Goal: Information Seeking & Learning: Learn about a topic

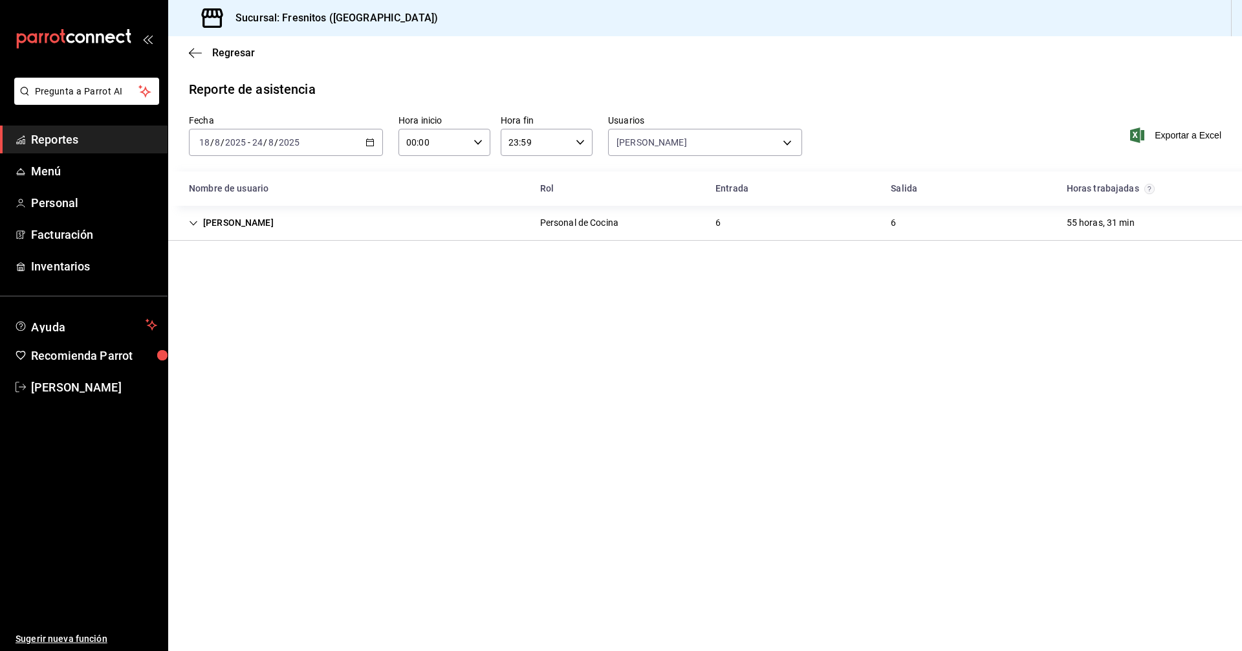
click at [116, 134] on span "Reportes" at bounding box center [94, 139] width 126 height 17
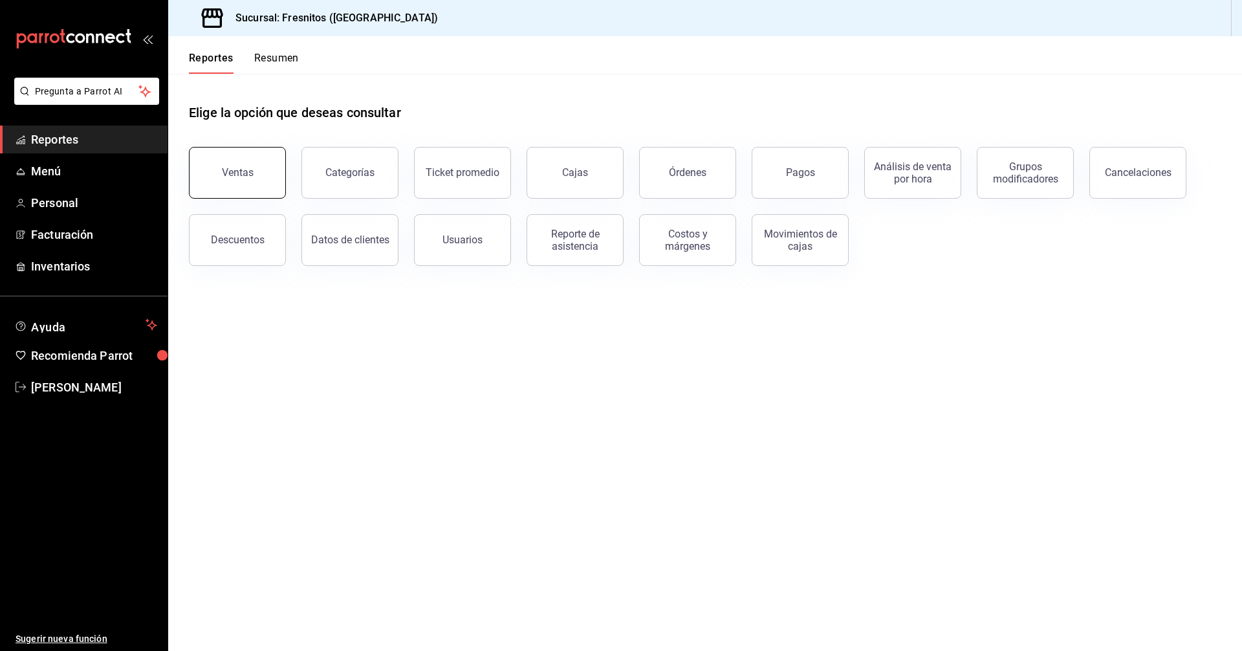
click at [252, 161] on button "Ventas" at bounding box center [237, 173] width 97 height 52
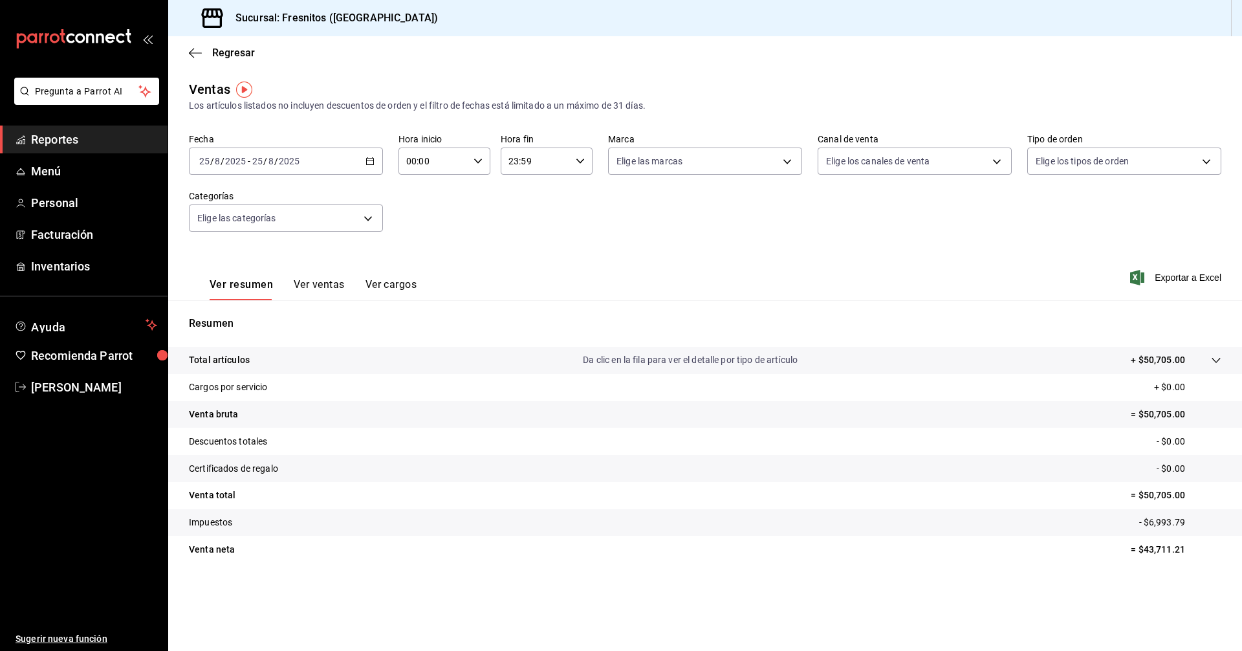
click at [368, 160] on icon "button" at bounding box center [370, 161] width 9 height 9
click at [254, 317] on span "Rango de fechas" at bounding box center [250, 317] width 100 height 14
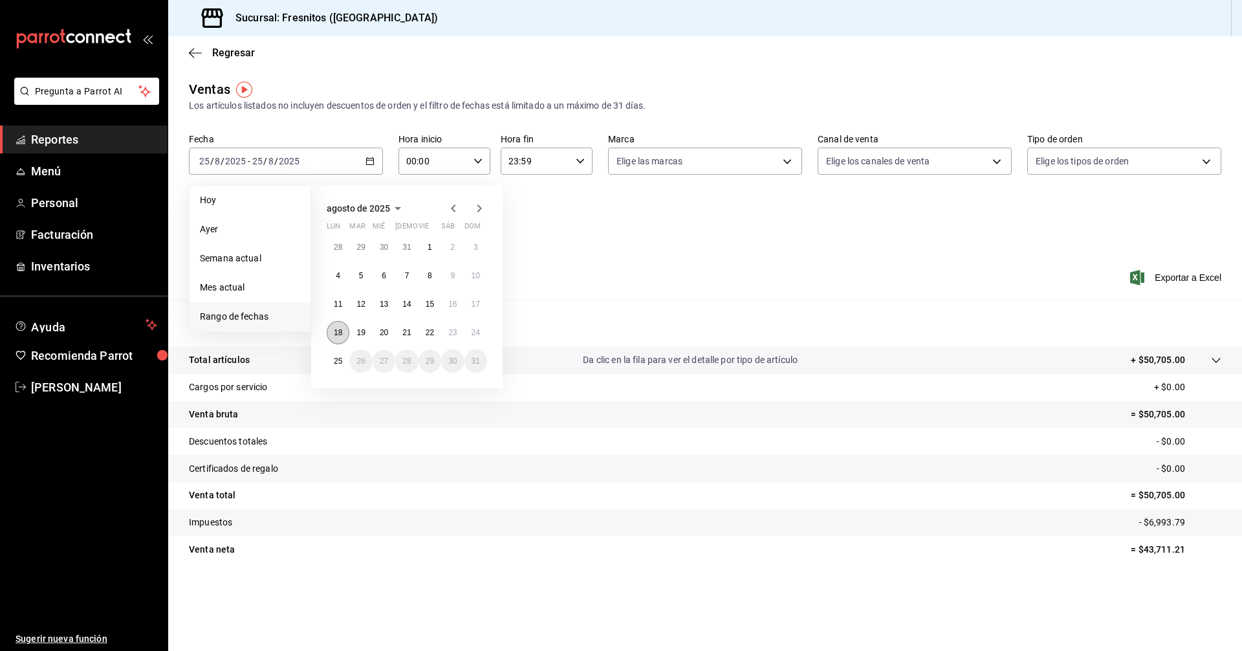
click at [339, 331] on abbr "18" at bounding box center [338, 332] width 8 height 9
click at [473, 333] on abbr "24" at bounding box center [476, 332] width 8 height 9
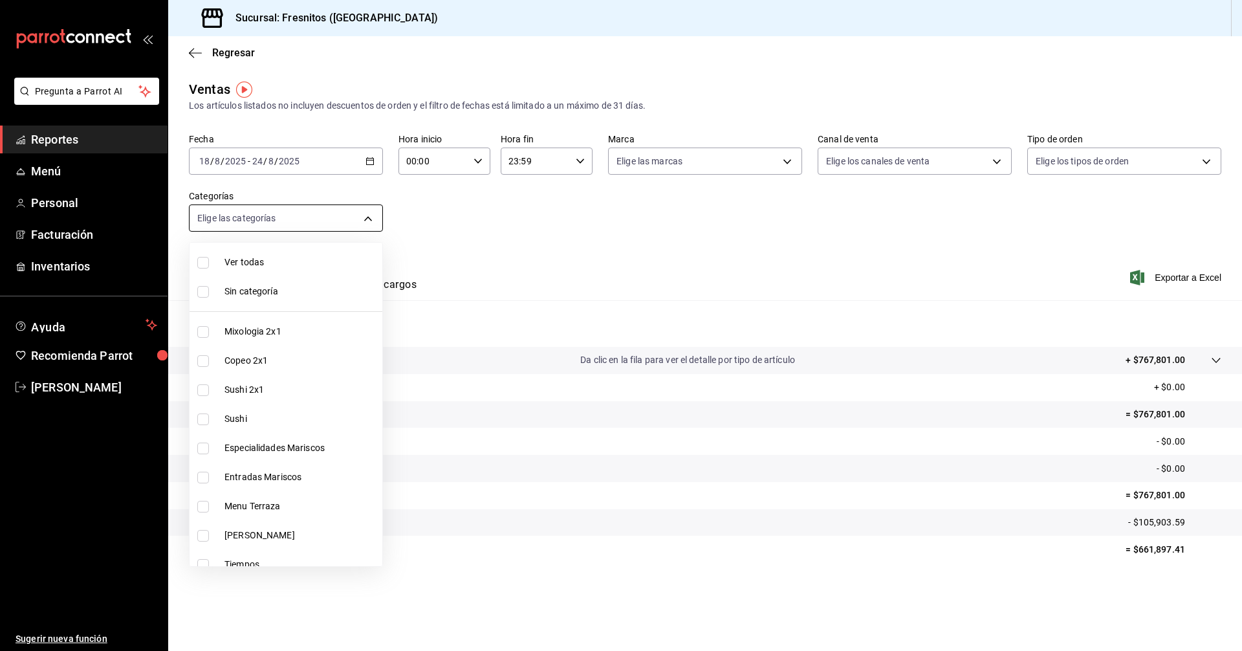
click at [367, 215] on body "Pregunta a Parrot AI Reportes Menú Personal Facturación Inventarios Ayuda Recom…" at bounding box center [621, 325] width 1242 height 651
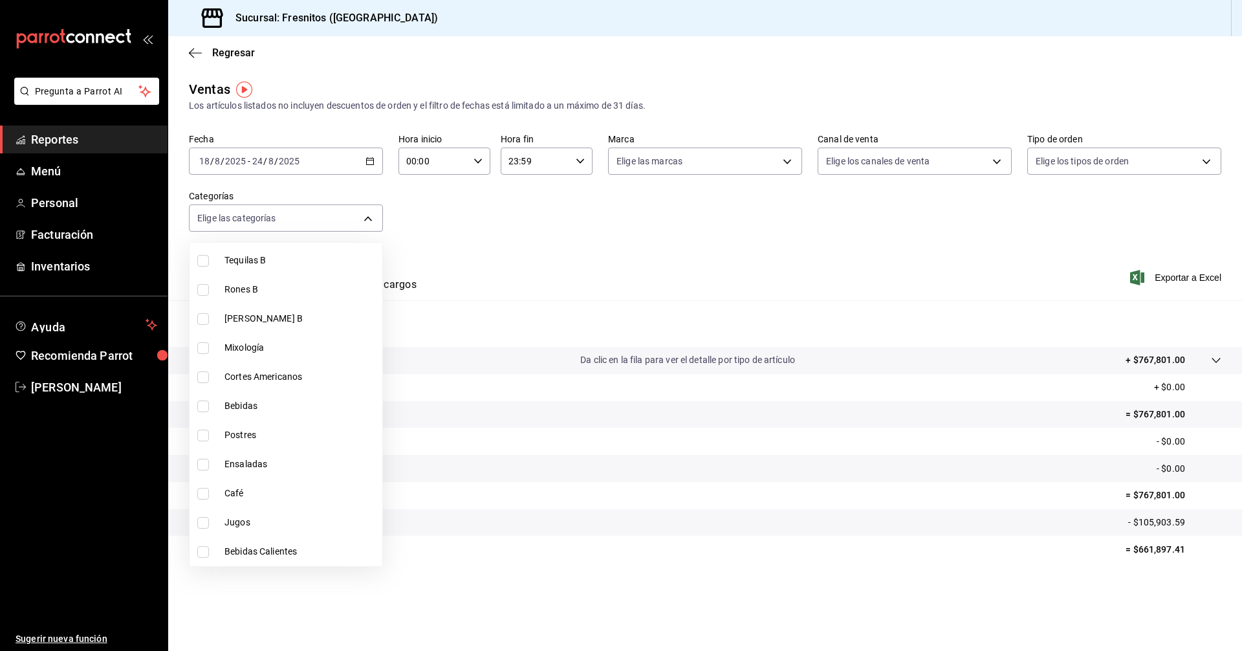
scroll to position [906, 0]
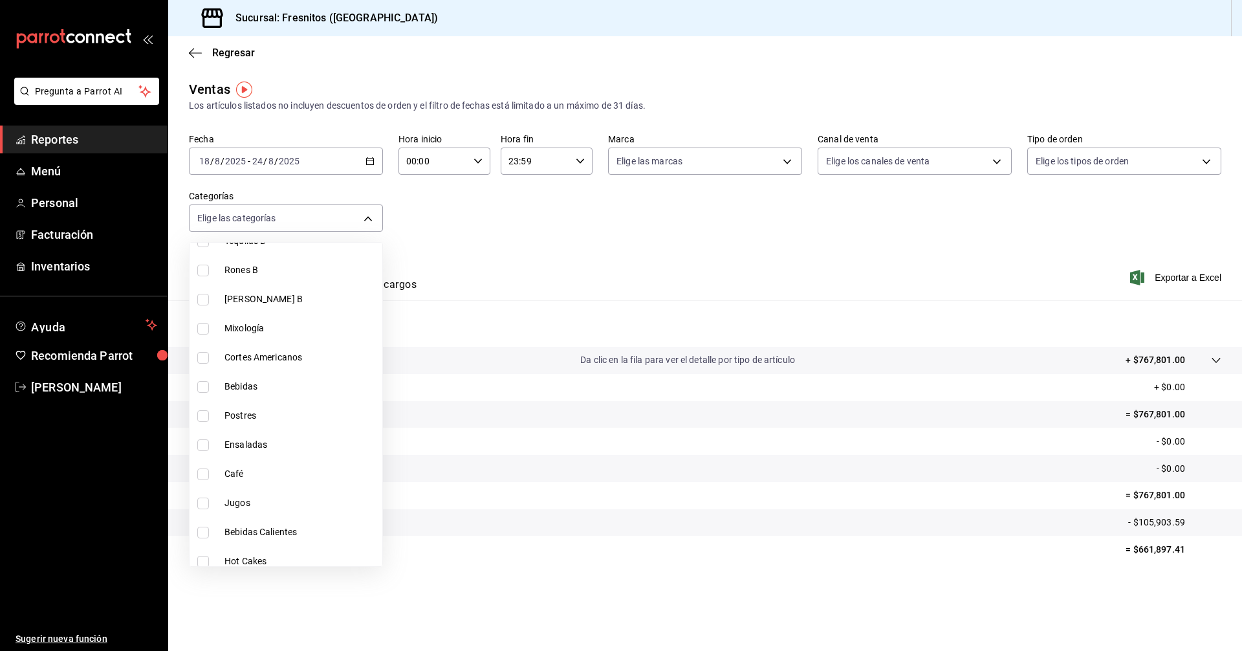
click at [202, 360] on input "checkbox" at bounding box center [203, 358] width 12 height 12
checkbox input "true"
type input "9754b4bf-f898-4a70-ae7f-45e25517f6c9"
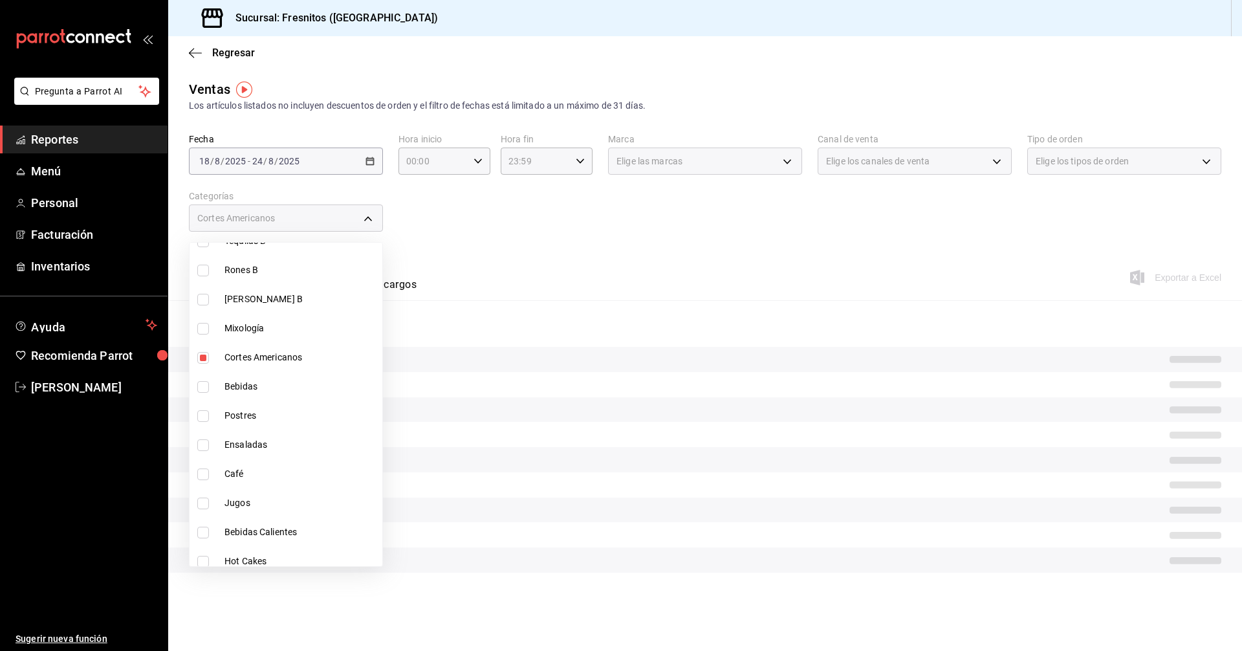
click at [571, 232] on div at bounding box center [621, 325] width 1242 height 651
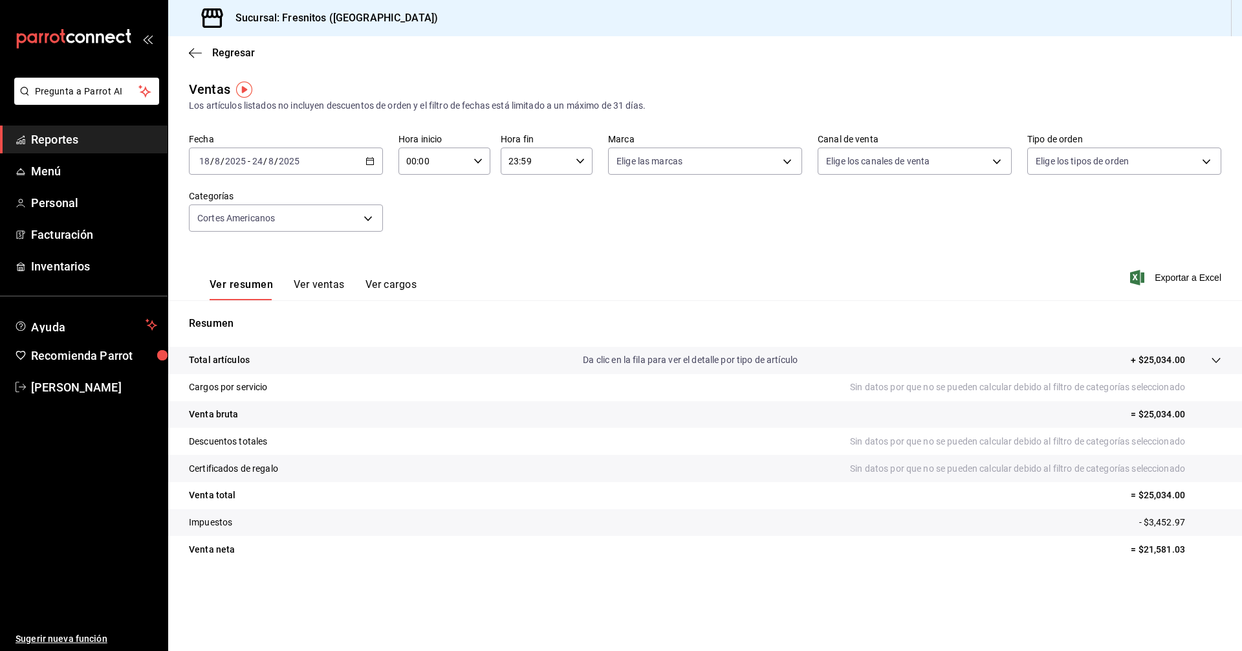
click at [314, 290] on button "Ver ventas" at bounding box center [319, 289] width 51 height 22
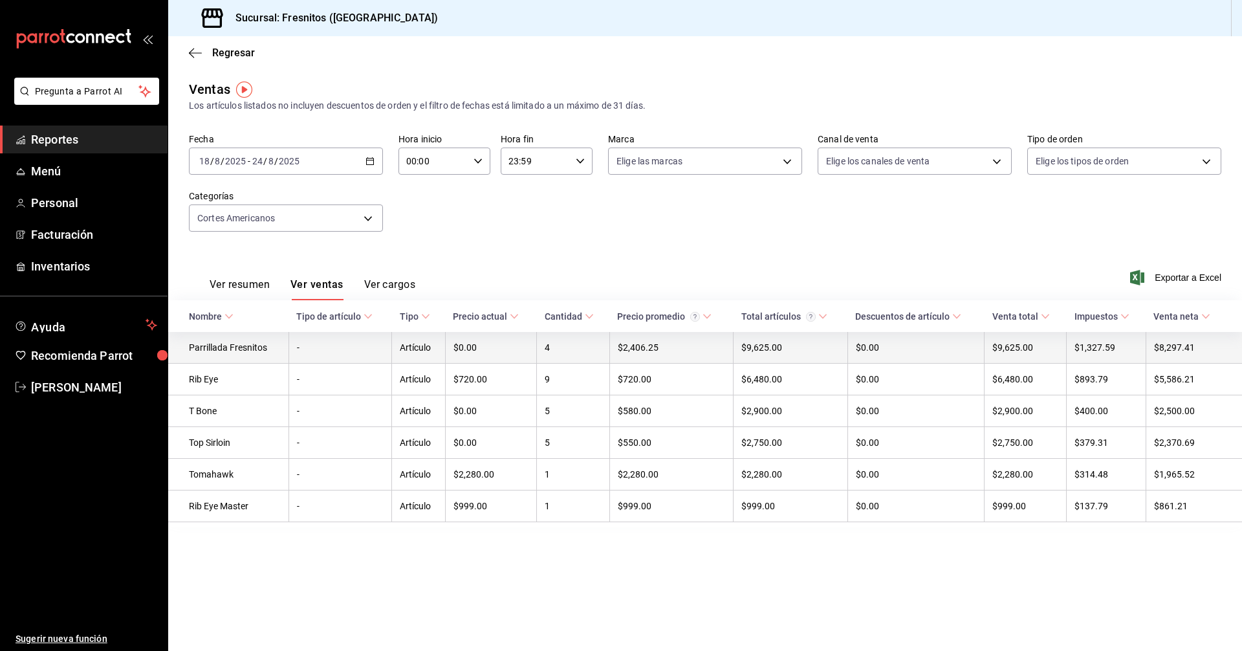
click at [248, 345] on td "Parrillada Fresnitos" at bounding box center [228, 348] width 120 height 32
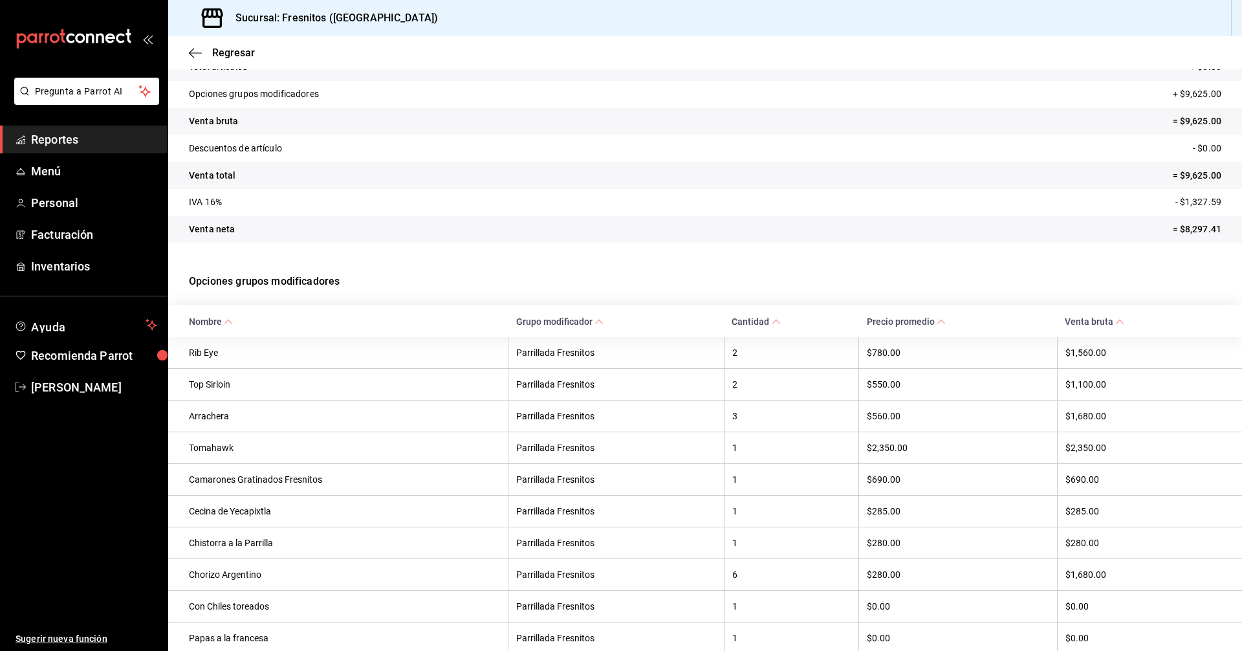
scroll to position [129, 0]
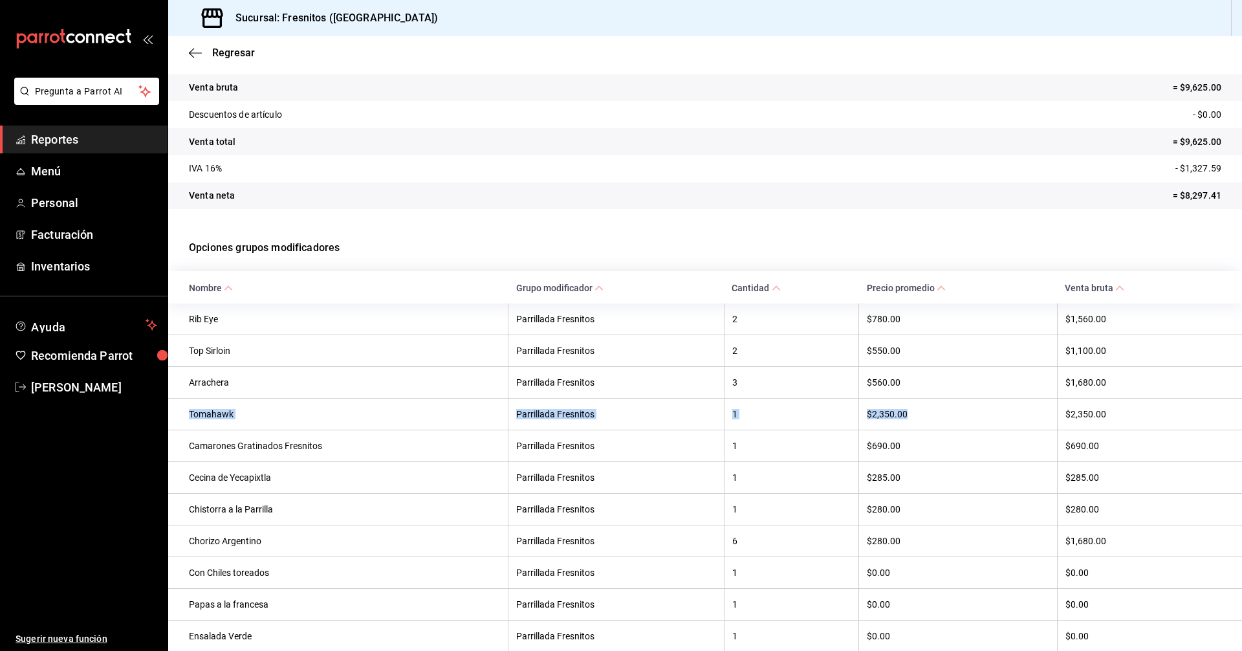
drag, startPoint x: 190, startPoint y: 412, endPoint x: 924, endPoint y: 414, distance: 734.3
click at [924, 414] on tr "Tomahawk Parrillada Fresnitos 1 $2,350.00 $2,350.00" at bounding box center [705, 414] width 1074 height 32
copy tr "Tomahawk Parrillada Fresnitos 1 $2,350.00"
click at [201, 47] on icon "button" at bounding box center [195, 53] width 13 height 12
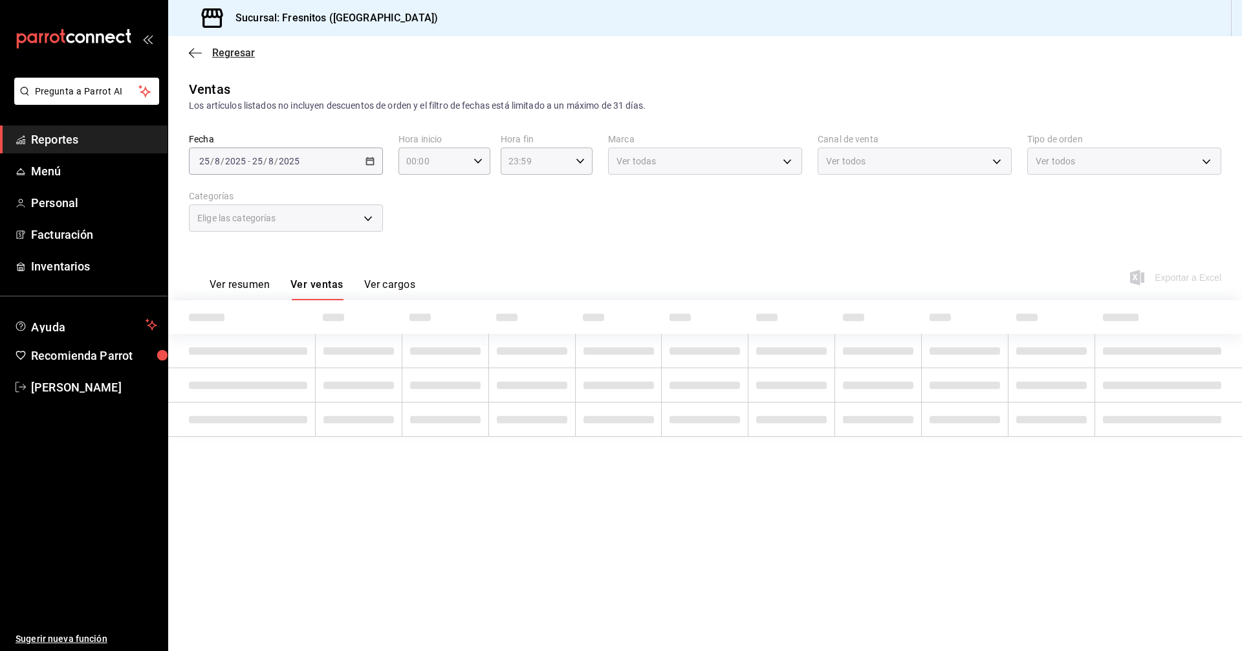
type input "9754b4bf-f898-4a70-ae7f-45e25517f6c9"
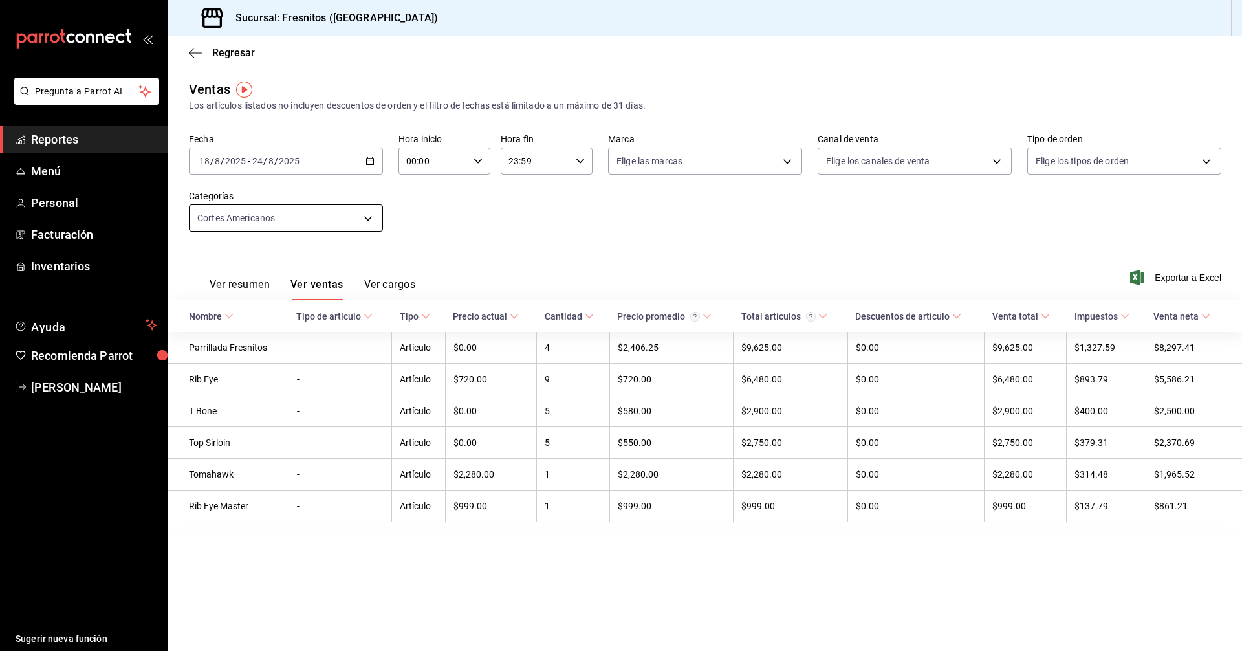
click at [371, 215] on body "Pregunta a Parrot AI Reportes Menú Personal Facturación Inventarios Ayuda Recom…" at bounding box center [621, 325] width 1242 height 651
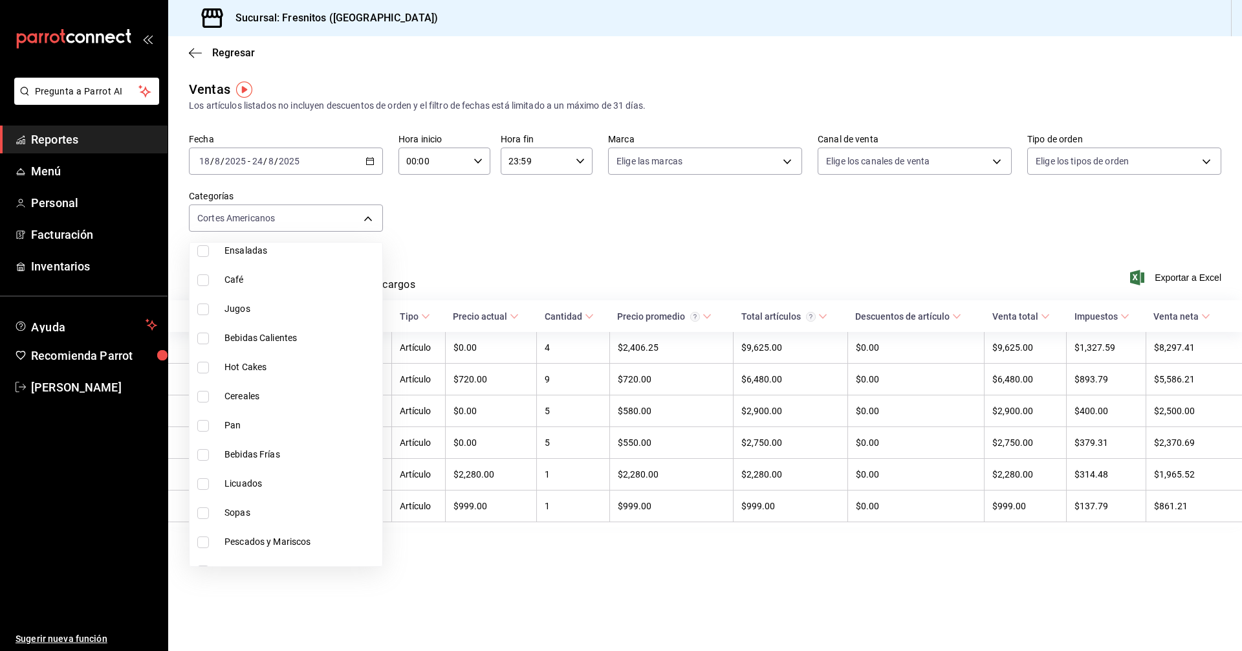
scroll to position [906, 0]
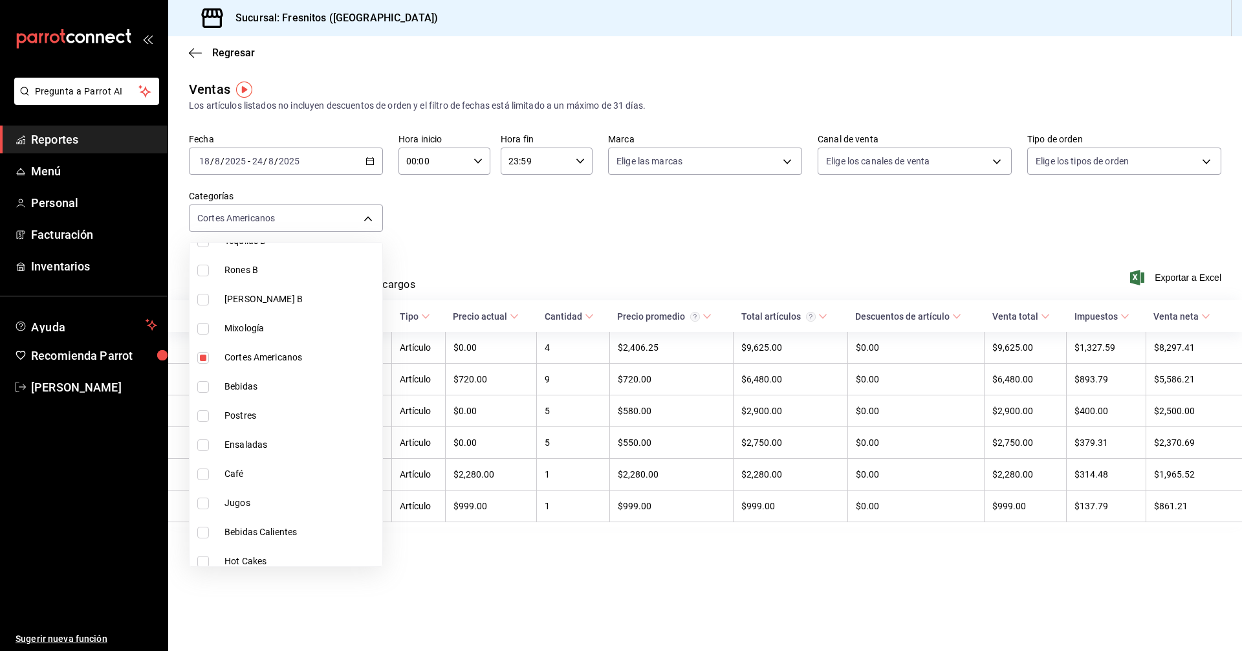
click at [201, 357] on input "checkbox" at bounding box center [203, 358] width 12 height 12
checkbox input "false"
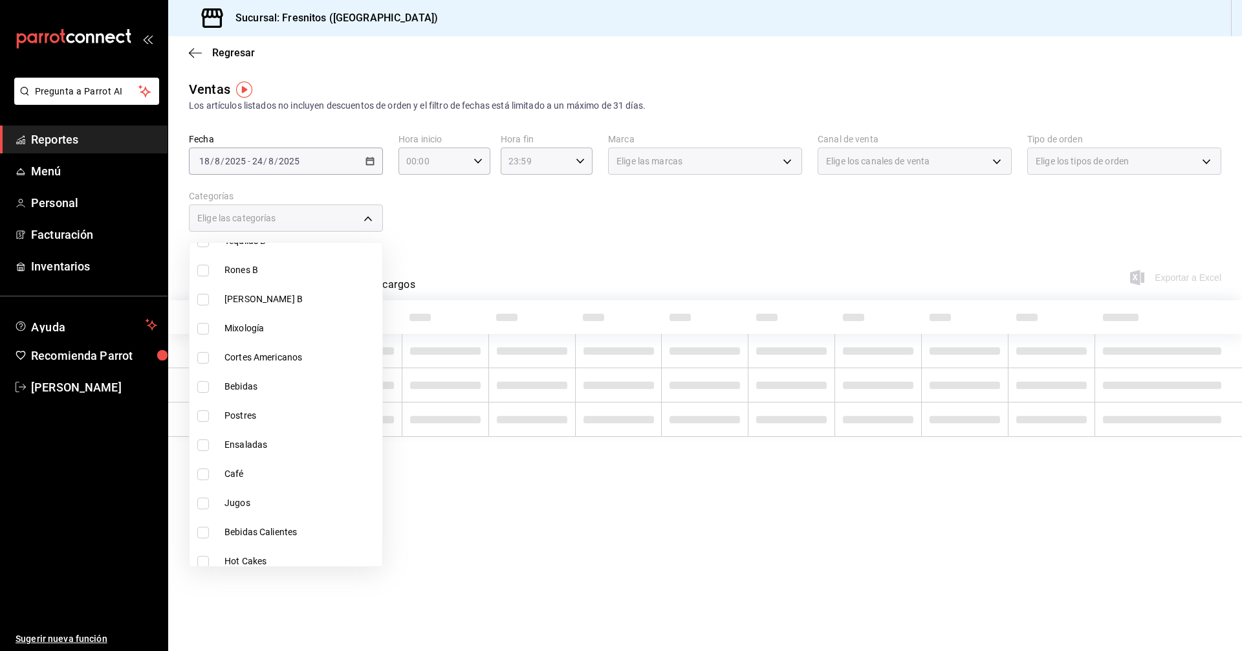
scroll to position [1207, 0]
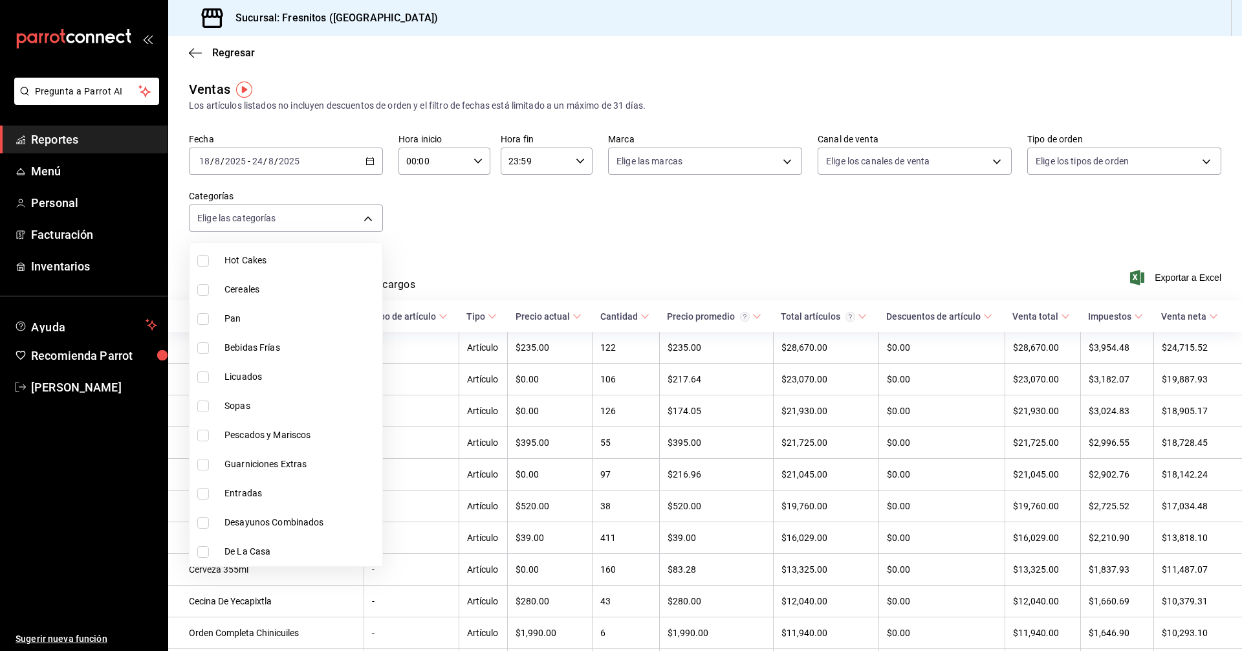
click at [204, 549] on input "checkbox" at bounding box center [203, 552] width 12 height 12
checkbox input "true"
type input "f6119913-d78b-4f89-b315-1376b93f7aa1"
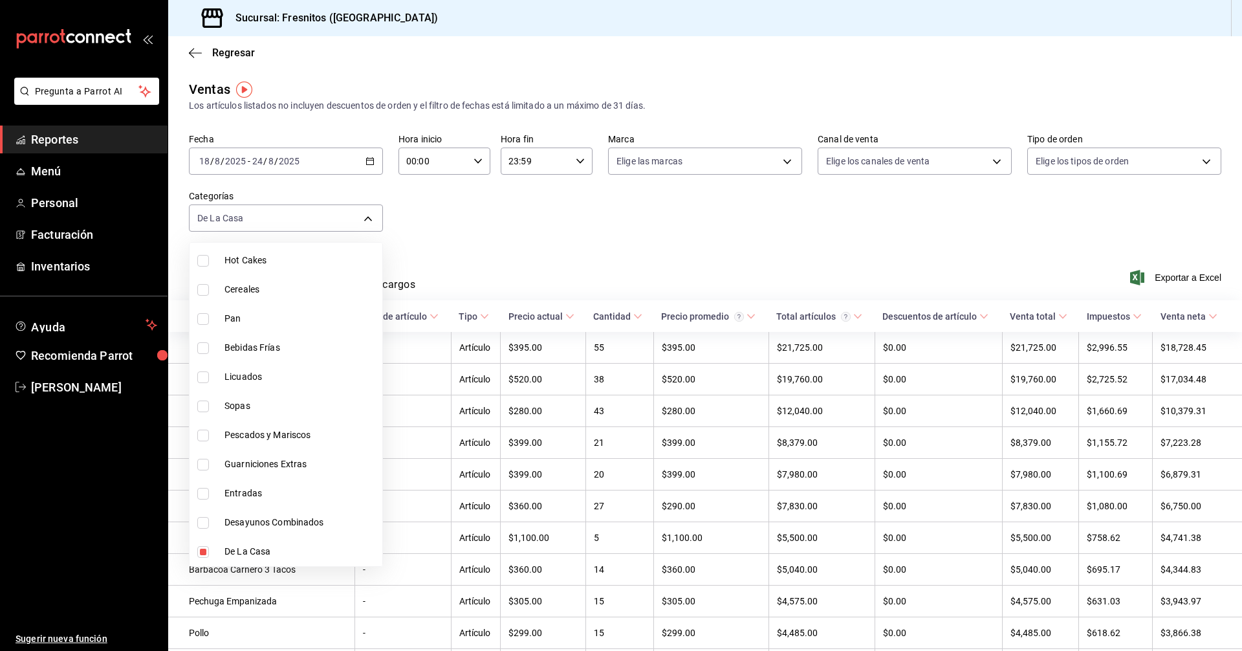
click at [624, 231] on div at bounding box center [621, 325] width 1242 height 651
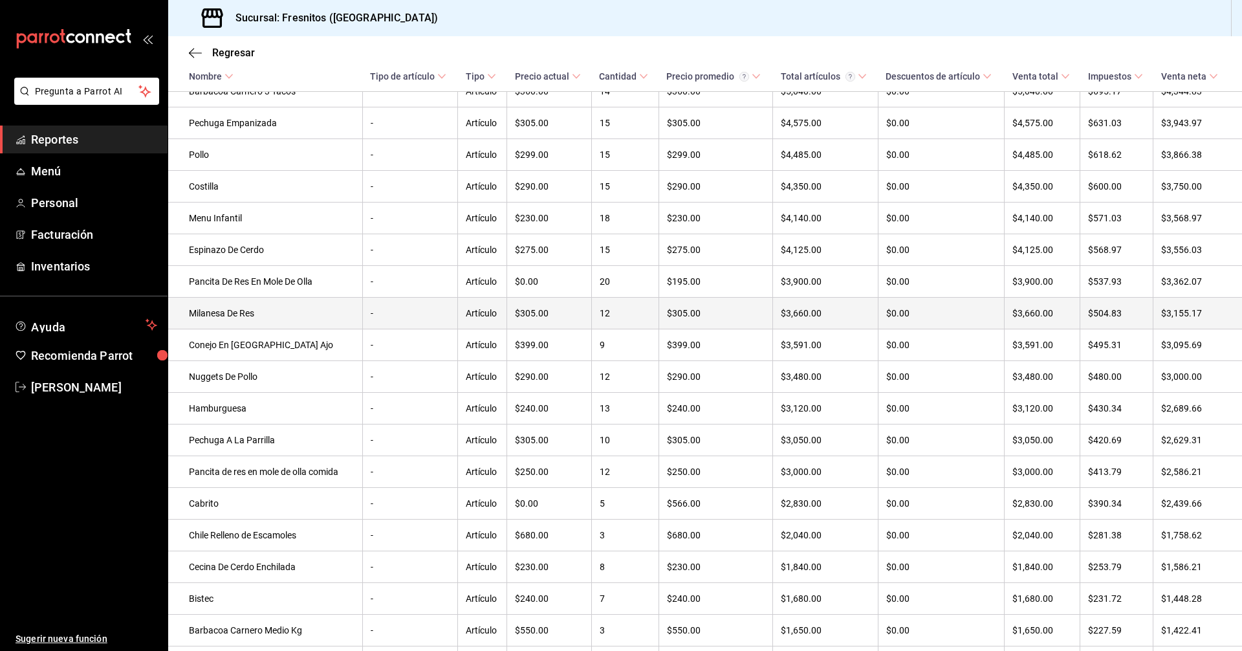
scroll to position [631, 0]
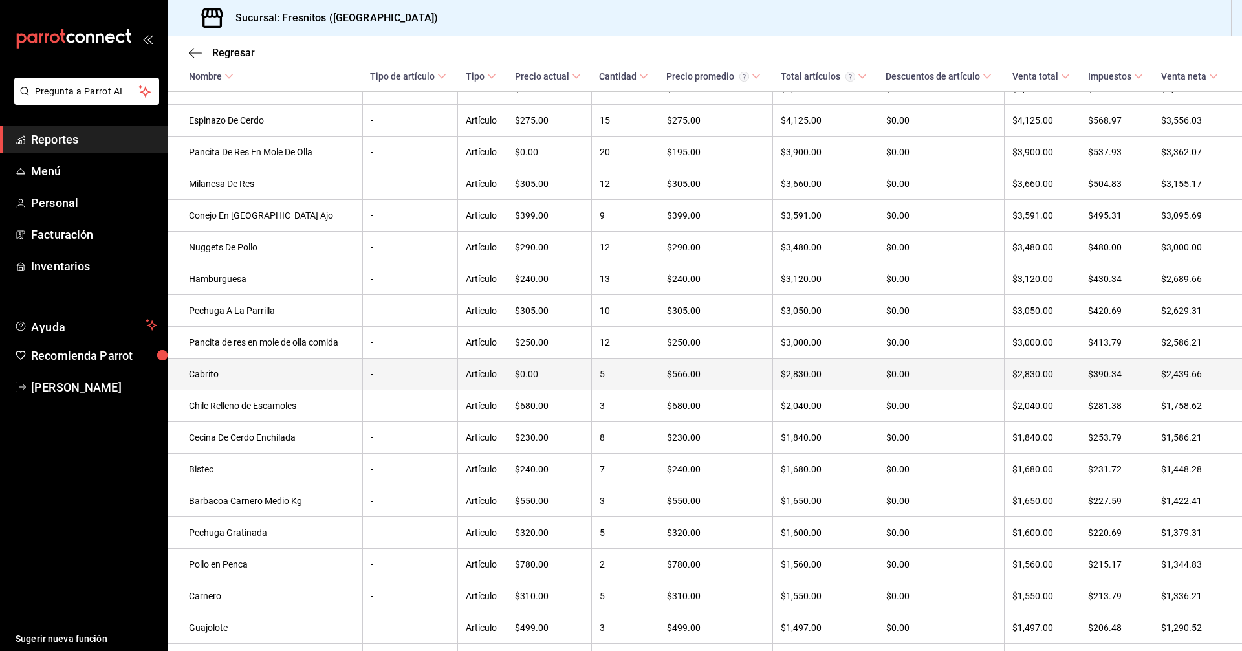
click at [263, 385] on td "Cabrito" at bounding box center [265, 374] width 194 height 32
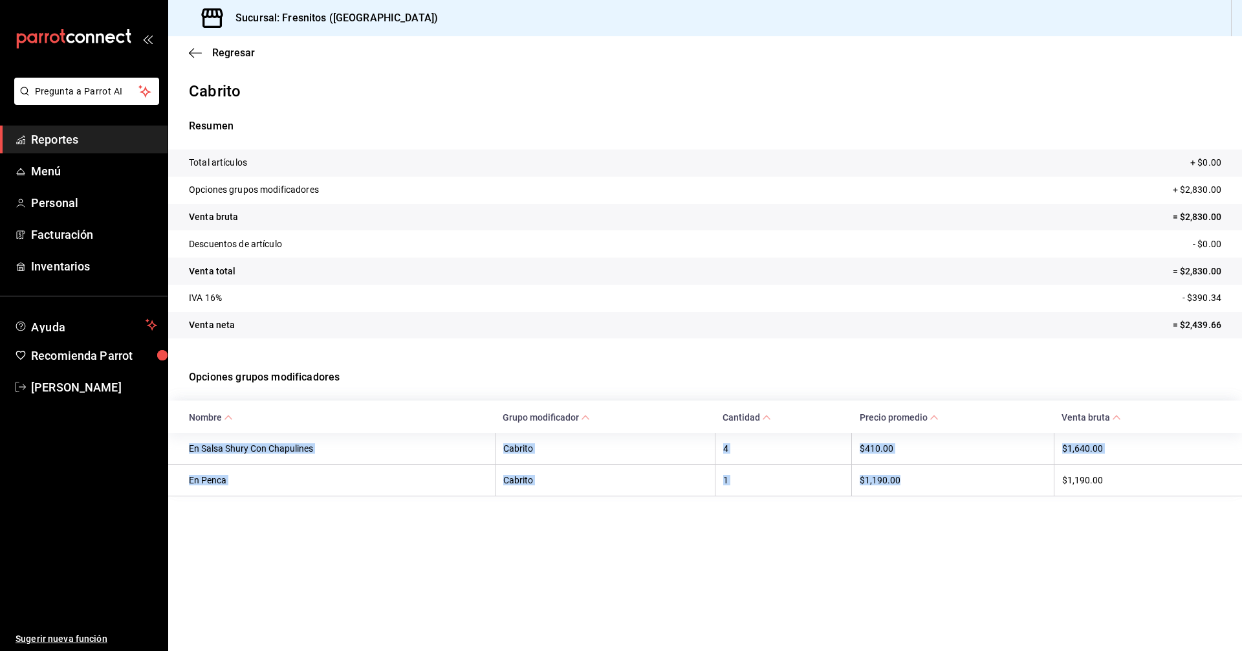
drag, startPoint x: 189, startPoint y: 447, endPoint x: 930, endPoint y: 493, distance: 742.9
click at [930, 493] on tbody "En Salsa Shury Con Chapulines Cabrito 4 $410.00 $1,640.00 En Penca Cabrito 1 $1…" at bounding box center [705, 464] width 1074 height 63
copy tbody "En Salsa Shury Con Chapulines Cabrito 4 $410.00 $1,640.00 En Penca Cabrito 1 $1…"
click at [222, 54] on span "Regresar" at bounding box center [233, 53] width 43 height 12
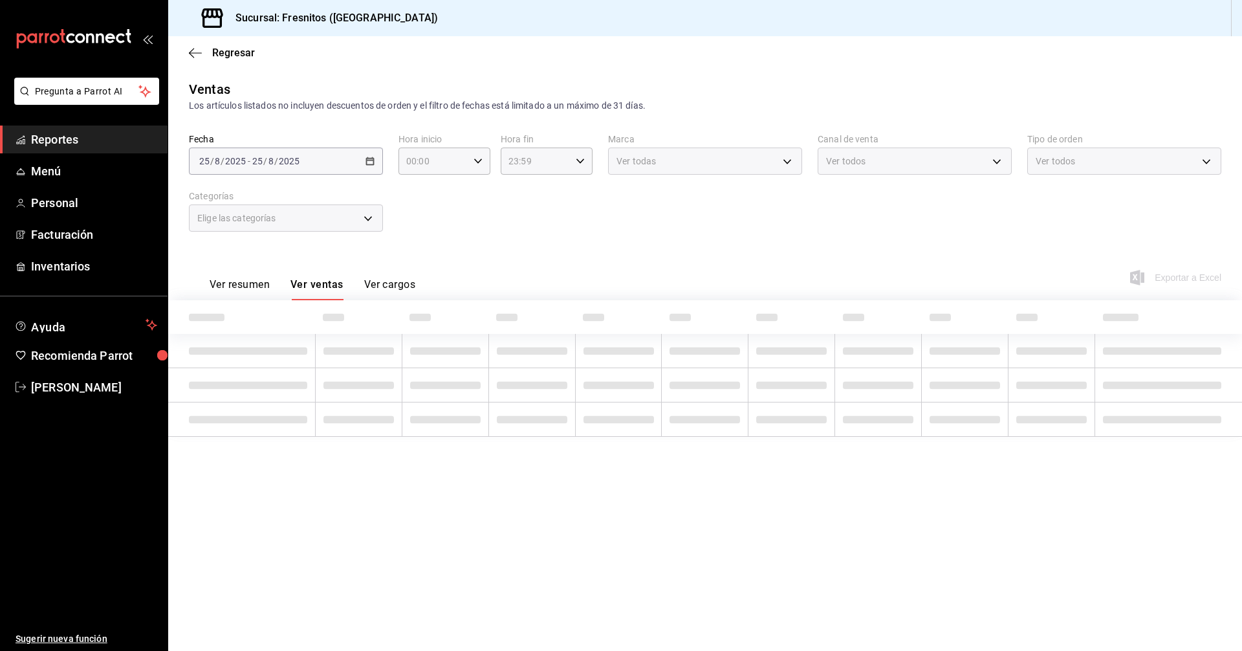
type input "f6119913-d78b-4f89-b315-1376b93f7aa1"
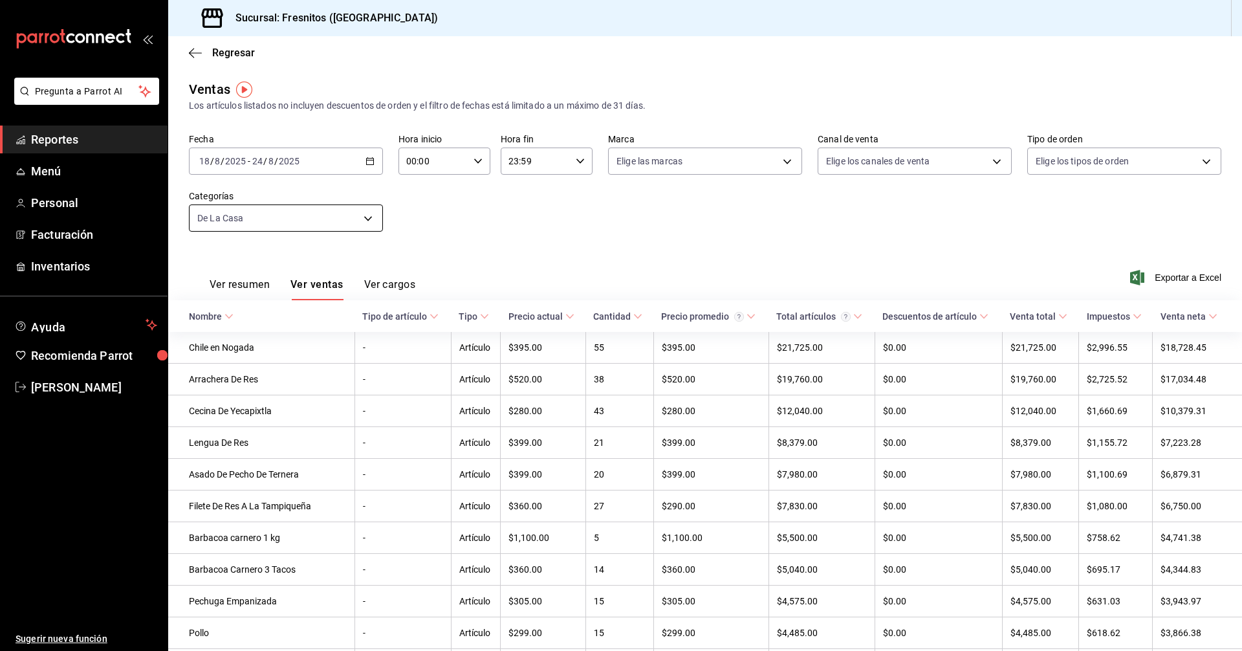
click at [366, 220] on body "Pregunta a Parrot AI Reportes Menú Personal Facturación Inventarios Ayuda Recom…" at bounding box center [621, 325] width 1242 height 651
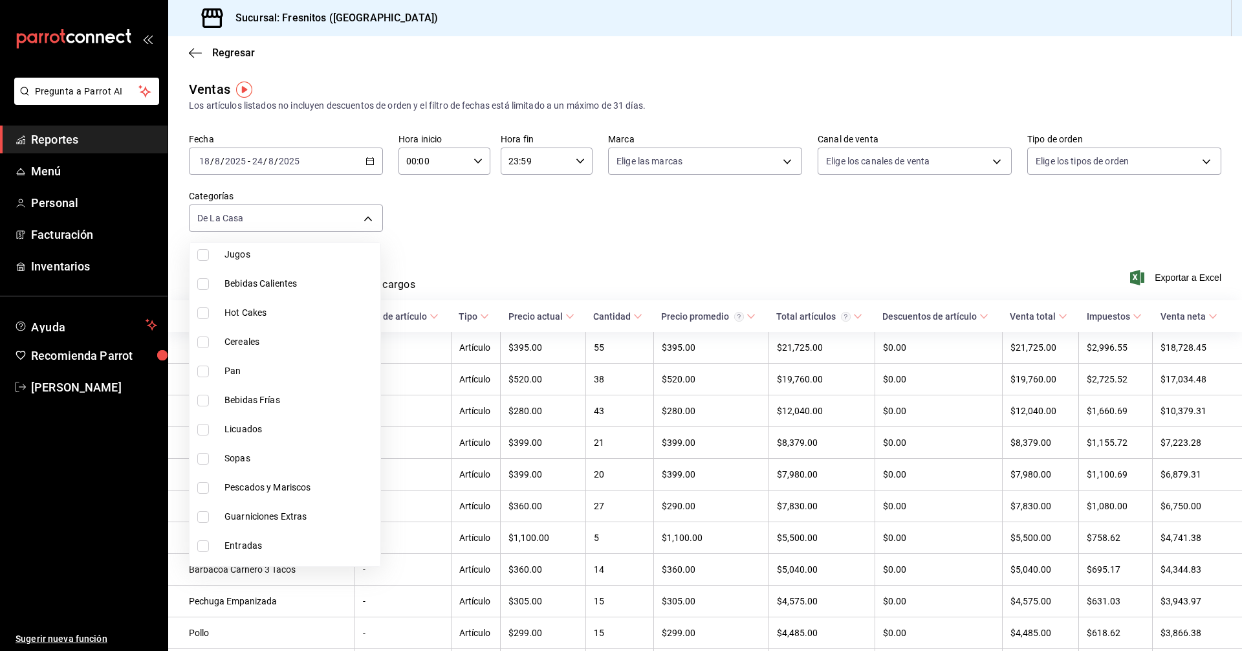
scroll to position [1207, 0]
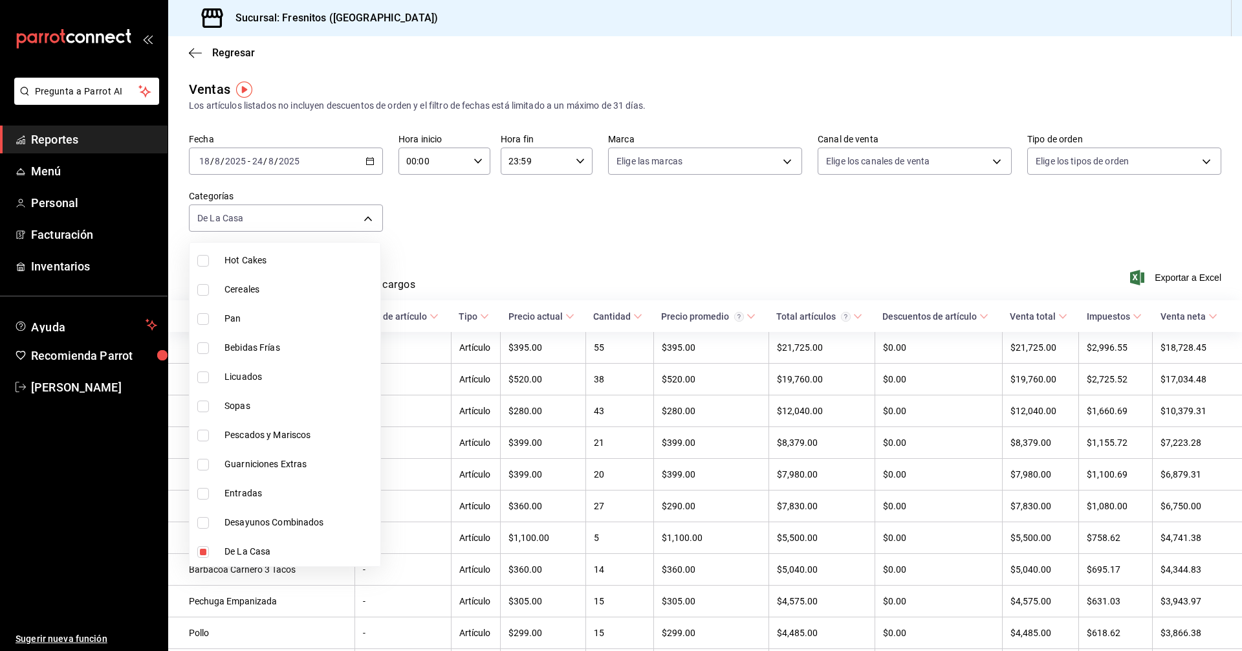
click at [206, 523] on input "checkbox" at bounding box center [203, 523] width 12 height 12
checkbox input "true"
type input "f6119913-d78b-4f89-b315-1376b93f7aa1,595c7a15-2ed7-41c2-b782-00710019d552"
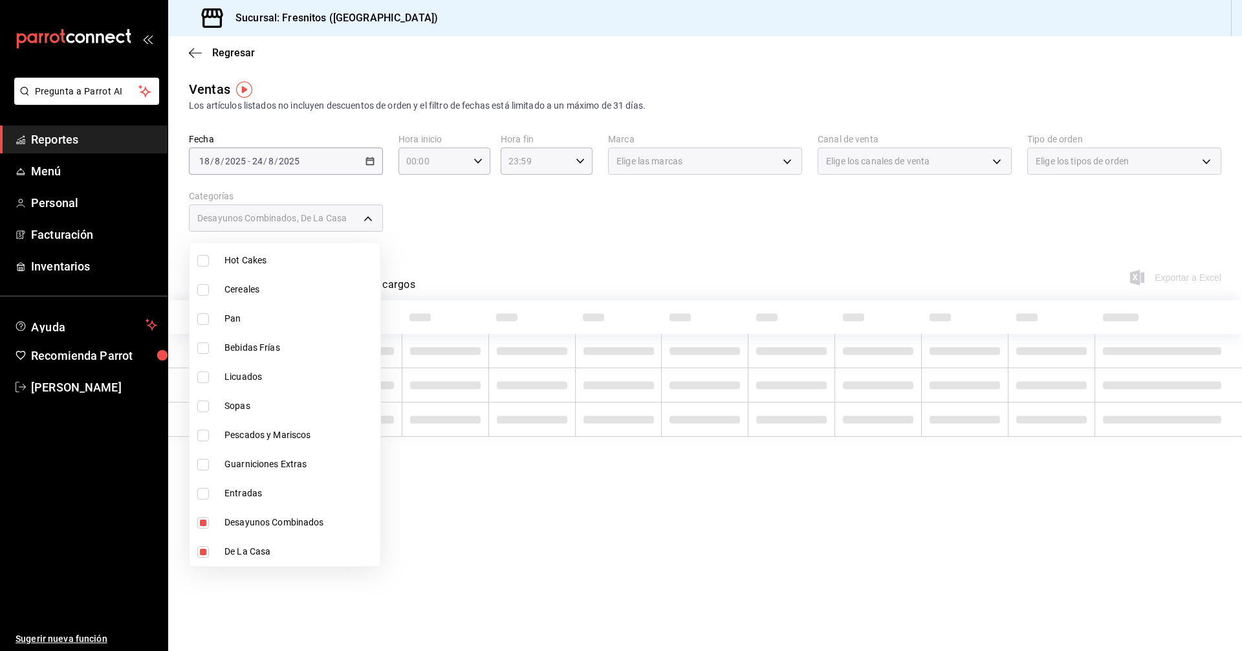
click at [203, 552] on input "checkbox" at bounding box center [203, 552] width 12 height 12
checkbox input "false"
type input "595c7a15-2ed7-41c2-b782-00710019d552"
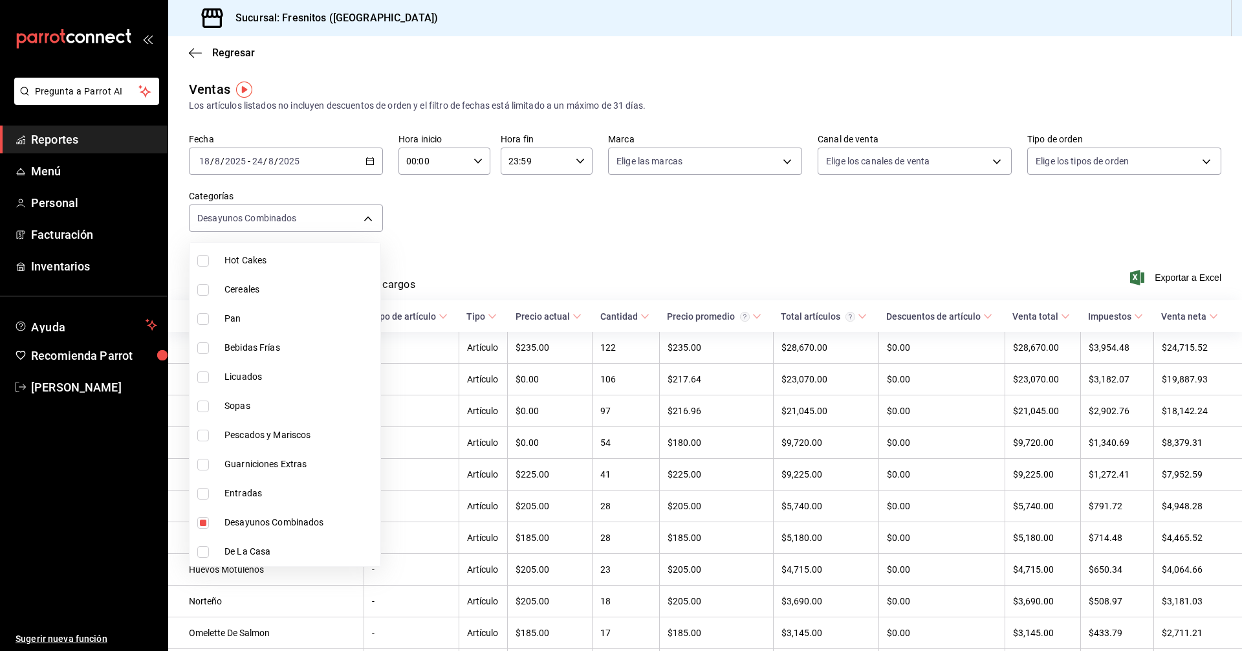
click at [512, 226] on div at bounding box center [621, 325] width 1242 height 651
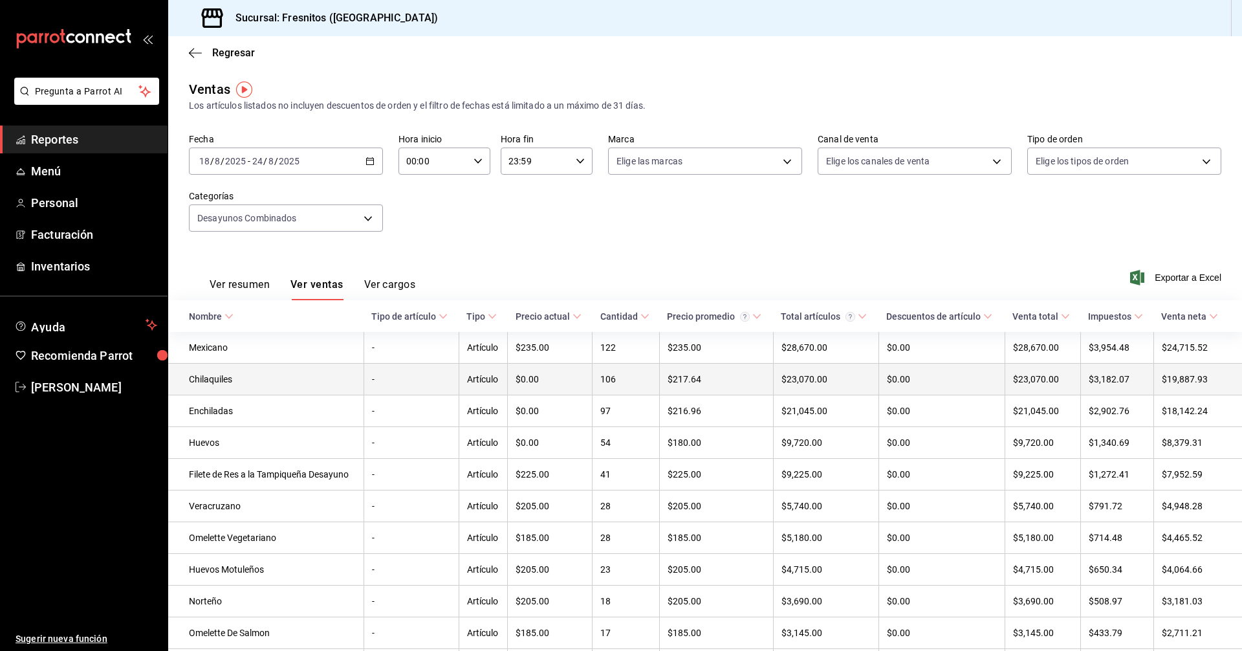
click at [235, 382] on td "Chilaquiles" at bounding box center [265, 380] width 195 height 32
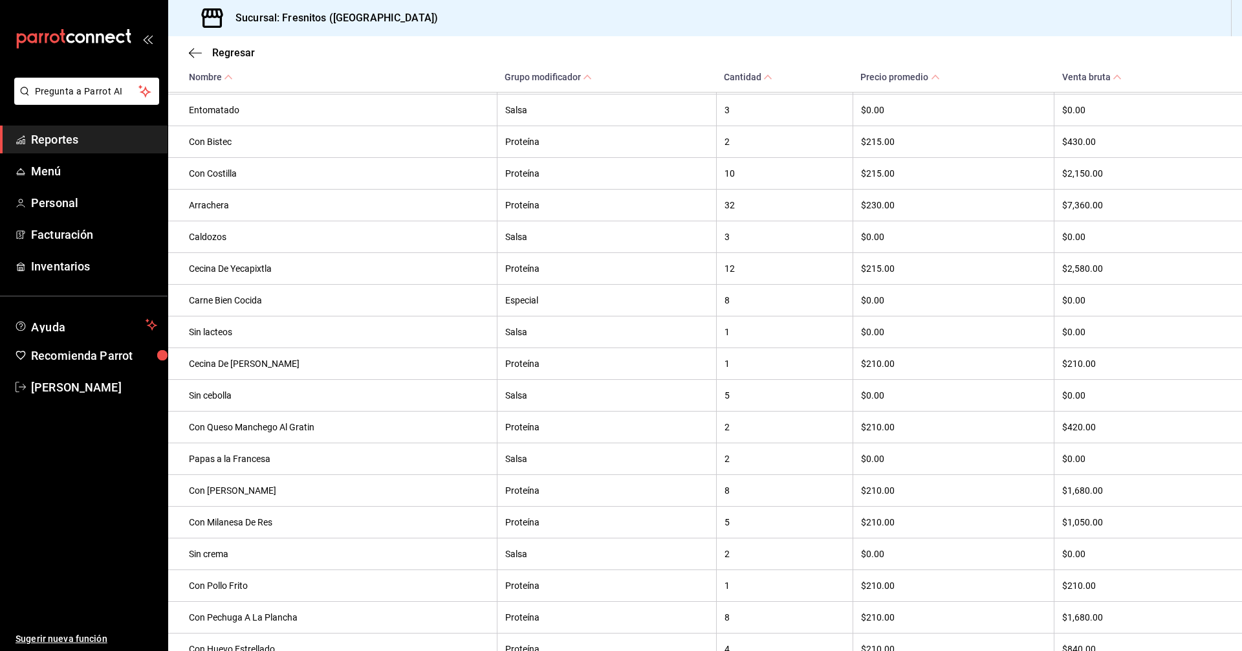
scroll to position [647, 0]
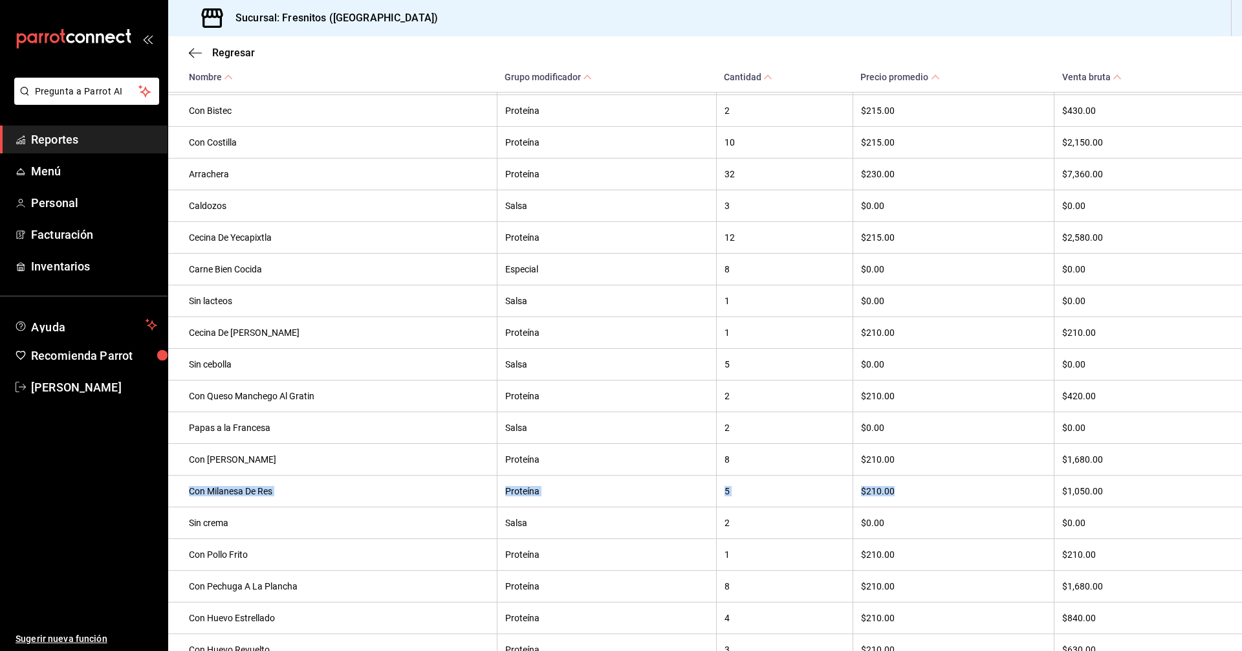
drag, startPoint x: 193, startPoint y: 502, endPoint x: 915, endPoint y: 512, distance: 722.1
click at [915, 507] on tr "Con Milanesa De Res Proteína 5 $210.00 $1,050.00" at bounding box center [705, 491] width 1074 height 32
copy tr "Con Milanesa De Res Proteína 5 $210.00"
click at [246, 50] on span "Regresar" at bounding box center [233, 53] width 43 height 12
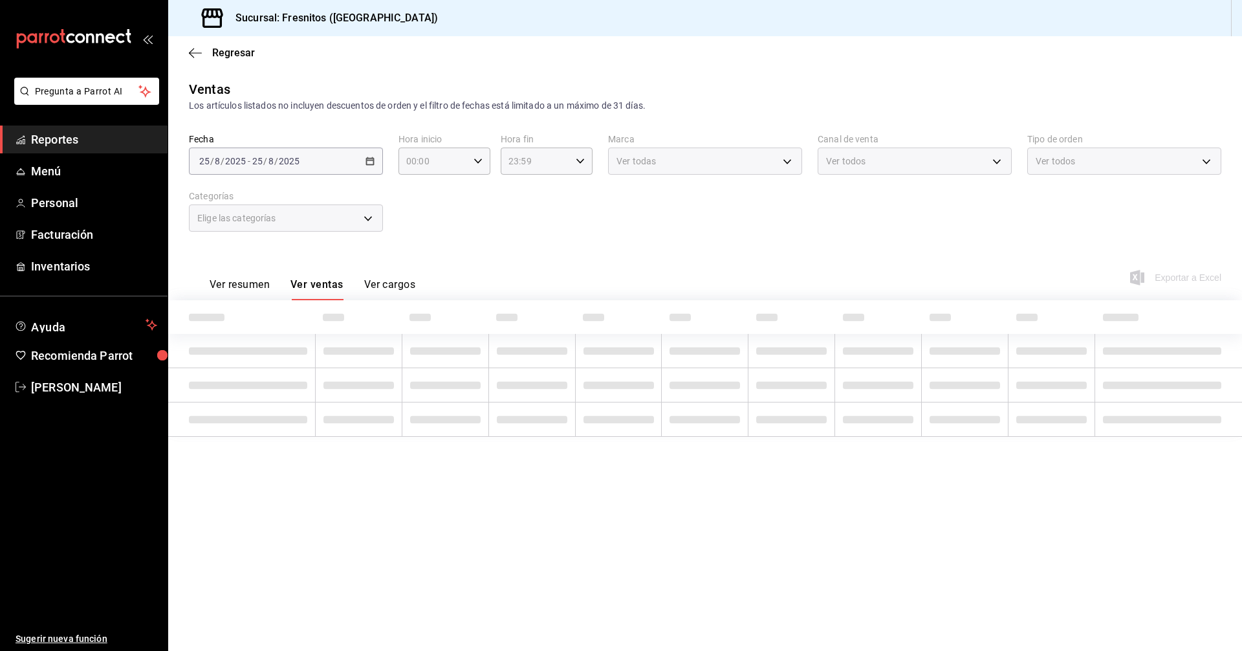
type input "595c7a15-2ed7-41c2-b782-00710019d552"
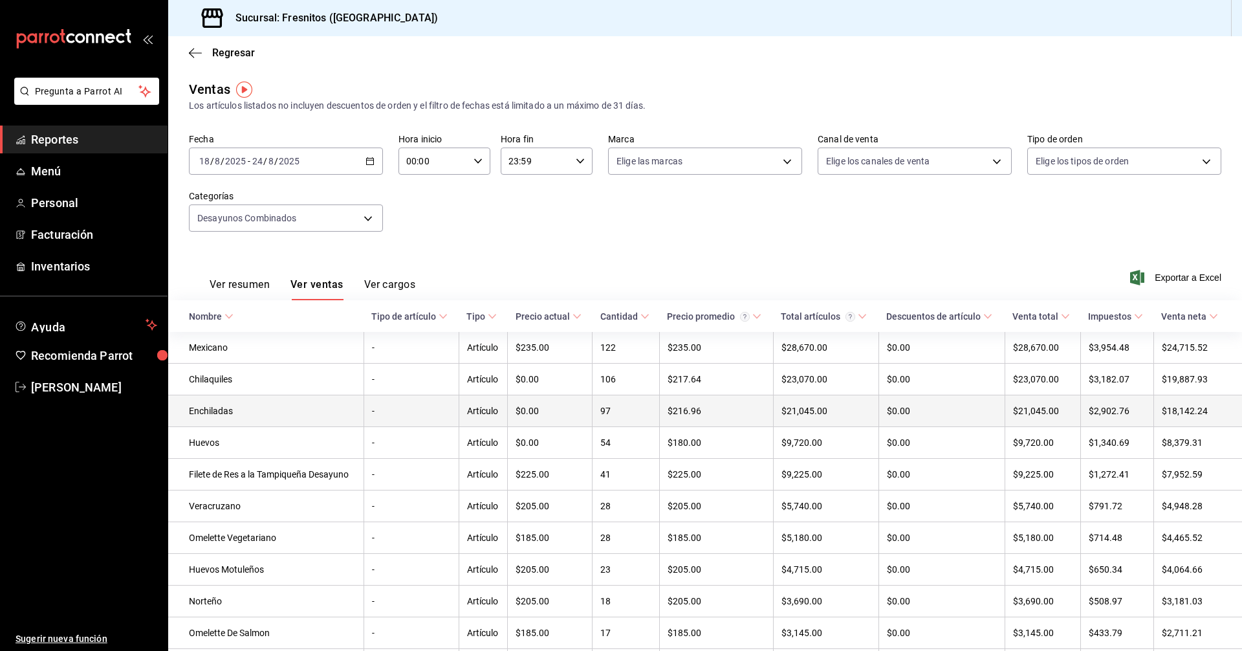
click at [223, 412] on td "Enchiladas" at bounding box center [265, 411] width 195 height 32
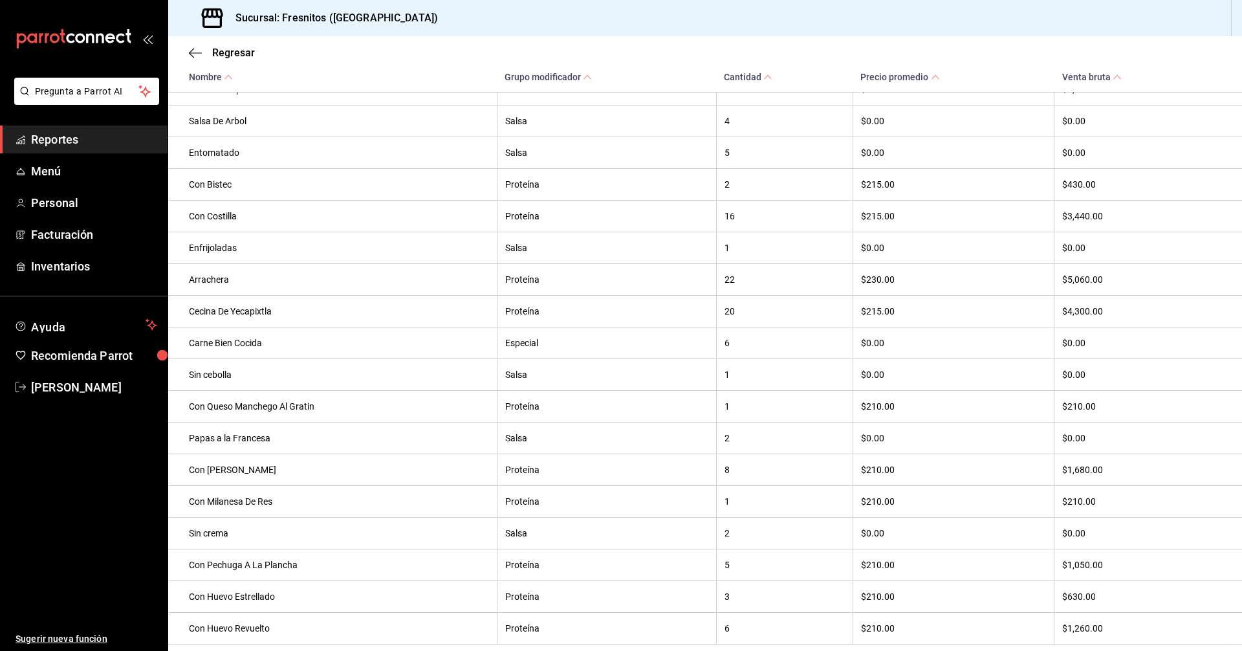
scroll to position [582, 0]
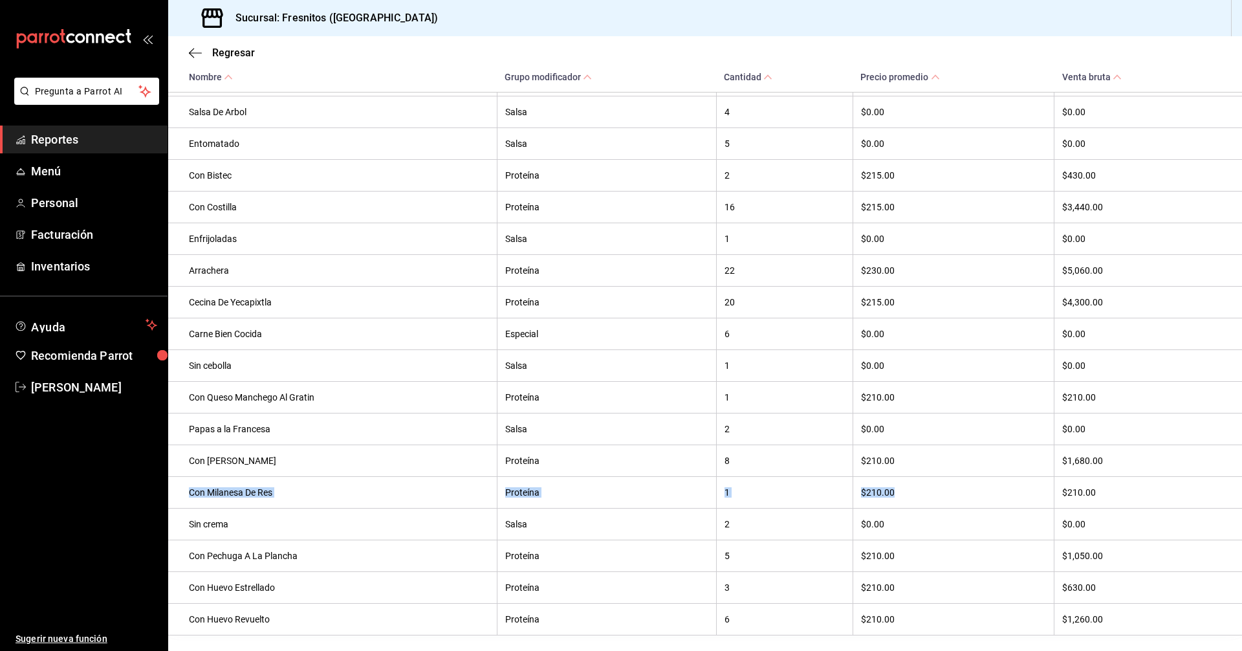
drag, startPoint x: 203, startPoint y: 503, endPoint x: 917, endPoint y: 501, distance: 714.3
click at [917, 501] on tr "Con Milanesa De Res Proteína 1 $210.00 $210.00" at bounding box center [705, 492] width 1074 height 32
copy tr "Con Milanesa De Res Proteína 1 $210.00"
click at [912, 432] on th "$0.00" at bounding box center [953, 429] width 201 height 32
click at [224, 50] on span "Regresar" at bounding box center [233, 53] width 43 height 12
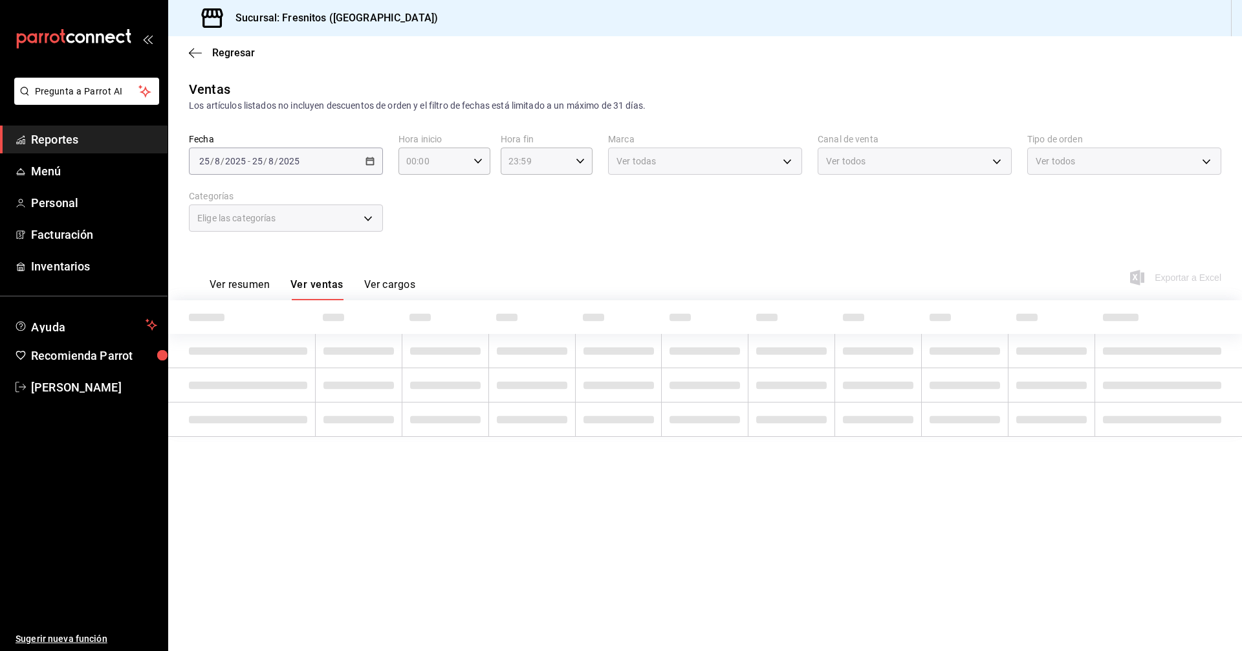
type input "595c7a15-2ed7-41c2-b782-00710019d552"
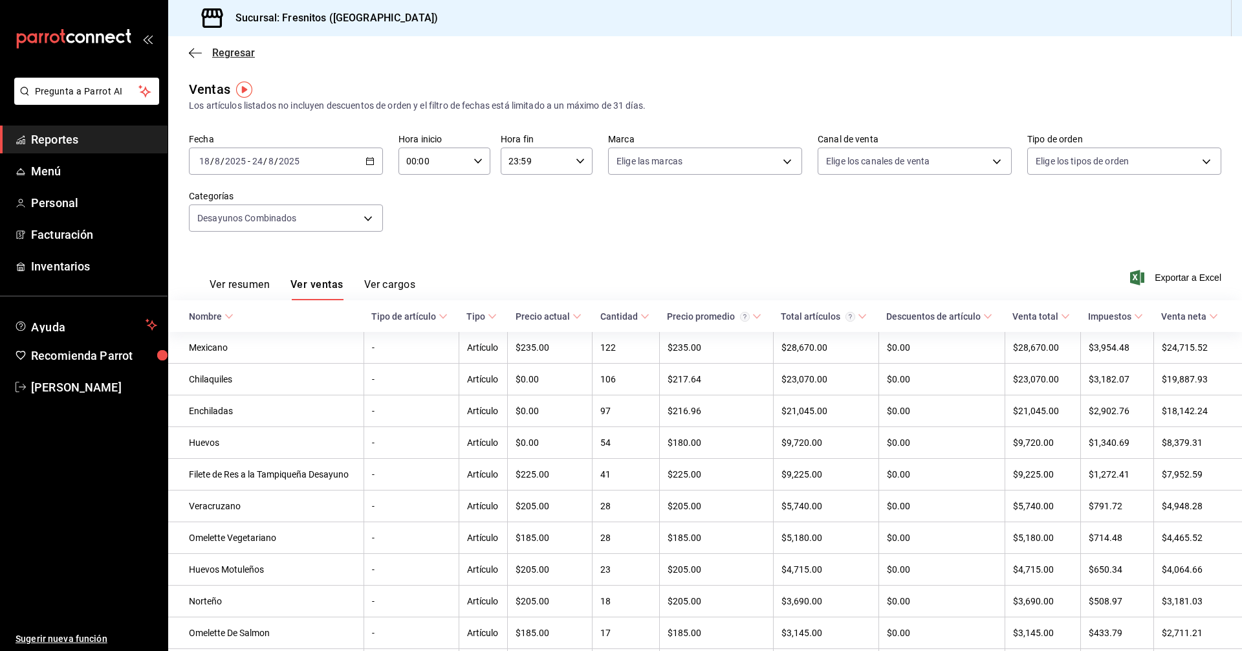
click at [234, 56] on span "Regresar" at bounding box center [233, 53] width 43 height 12
